Goal: Find specific page/section: Find specific page/section

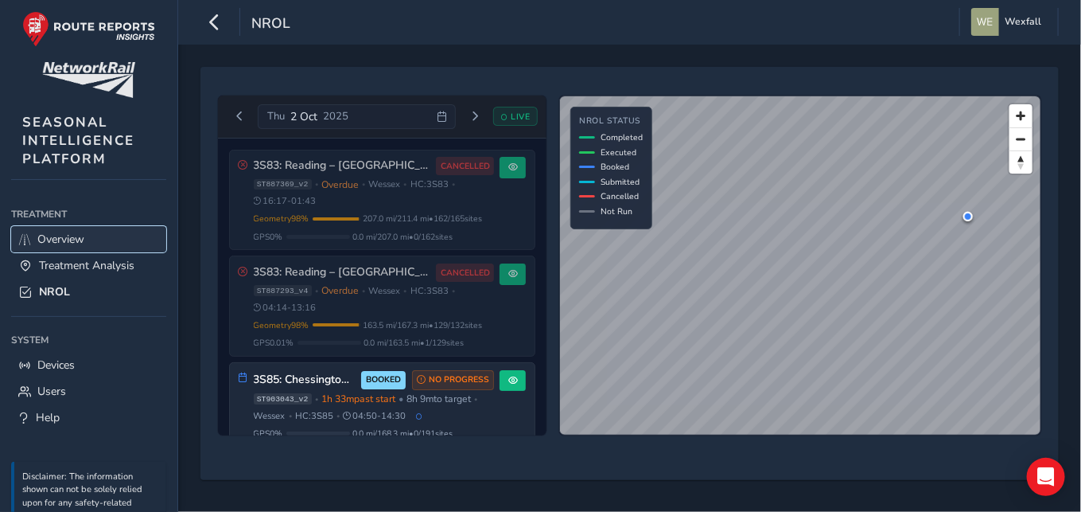
click at [66, 243] on span "Overview" at bounding box center [60, 239] width 47 height 15
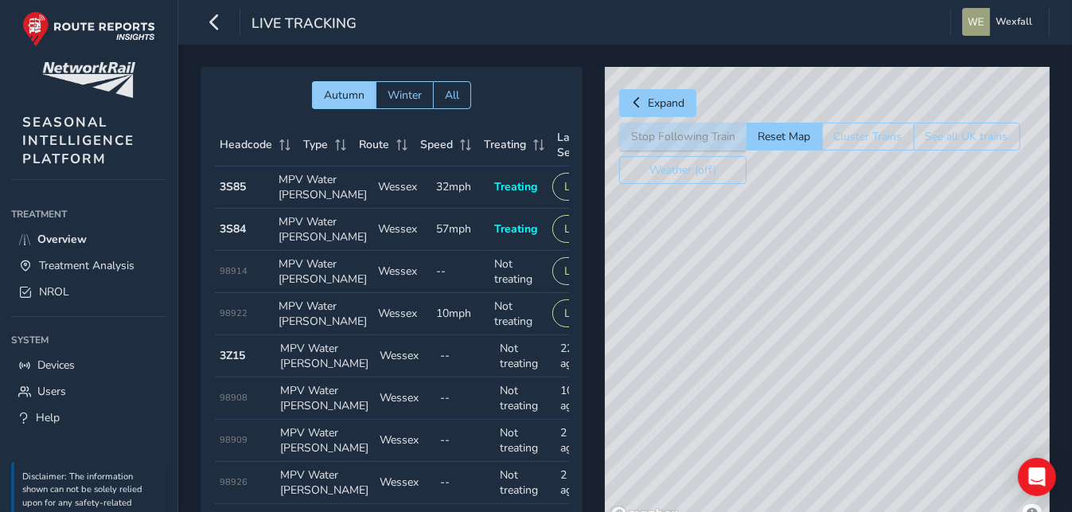
drag, startPoint x: 971, startPoint y: 391, endPoint x: 788, endPoint y: 297, distance: 205.7
click at [788, 297] on div "© Mapbox © OpenStreetMap Improve this map" at bounding box center [827, 297] width 445 height 461
drag, startPoint x: 697, startPoint y: 312, endPoint x: 804, endPoint y: 349, distance: 113.5
click at [804, 349] on div "© Mapbox © OpenStreetMap Improve this map" at bounding box center [827, 297] width 445 height 461
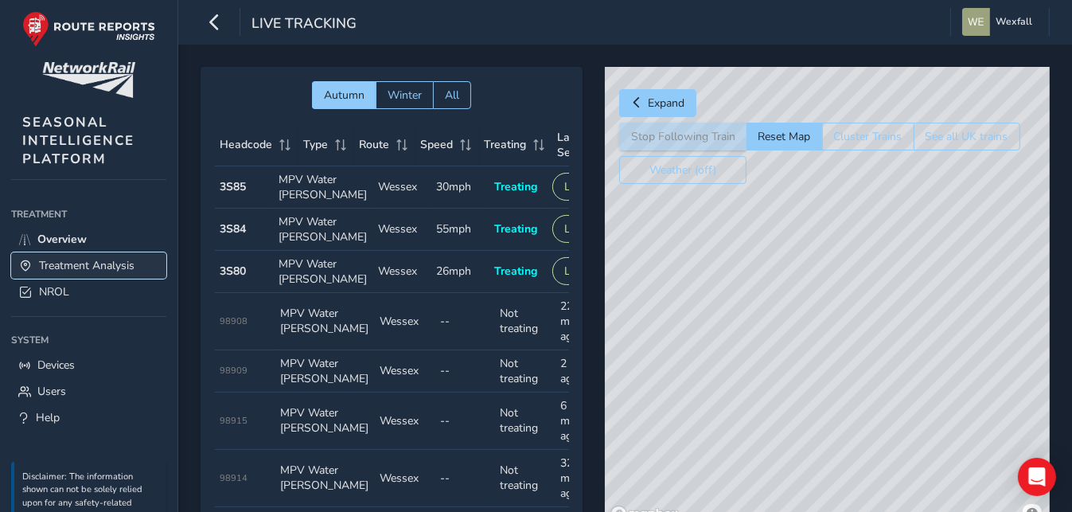
click at [90, 259] on span "Treatment Analysis" at bounding box center [86, 265] width 95 height 15
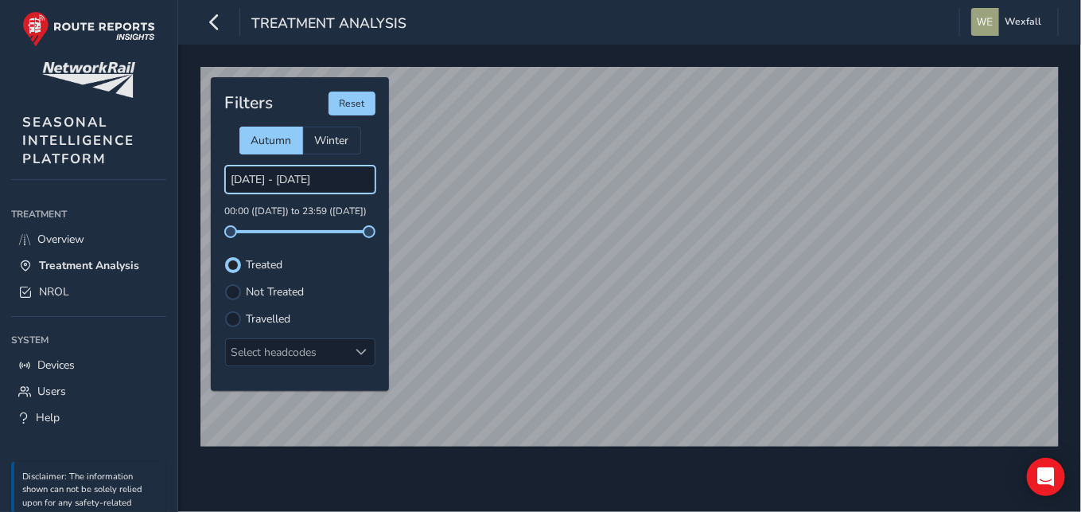
click at [291, 182] on input "[DATE] - [DATE]" at bounding box center [300, 180] width 150 height 28
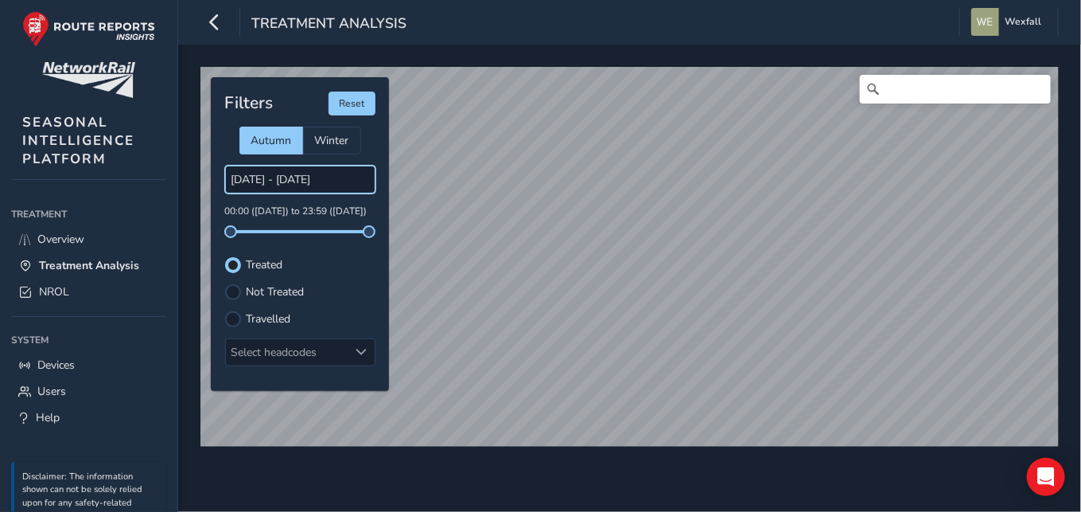
click at [327, 182] on input "[DATE] - [DATE]" at bounding box center [300, 180] width 150 height 28
click at [326, 172] on input "[DATE] - [DATE]" at bounding box center [300, 180] width 150 height 28
click at [257, 183] on input "[DATE] - [DATE]" at bounding box center [300, 180] width 150 height 28
